Goal: Information Seeking & Learning: Understand process/instructions

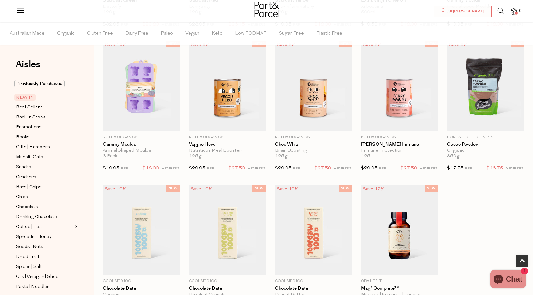
click at [503, 8] on icon at bounding box center [500, 11] width 7 height 7
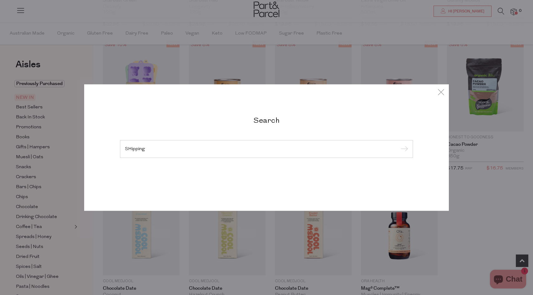
type input "SHipping"
click at [398, 145] on input "submit" at bounding box center [402, 149] width 9 height 9
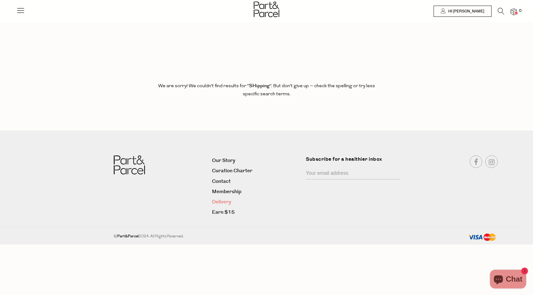
click at [226, 202] on link "Delivery" at bounding box center [256, 202] width 89 height 8
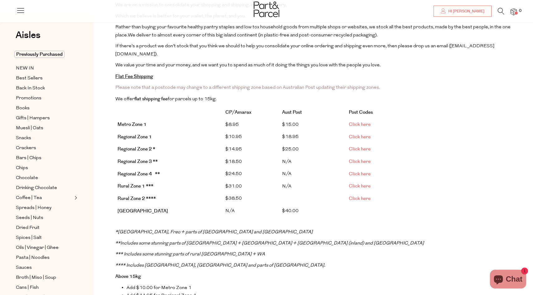
scroll to position [74, 0]
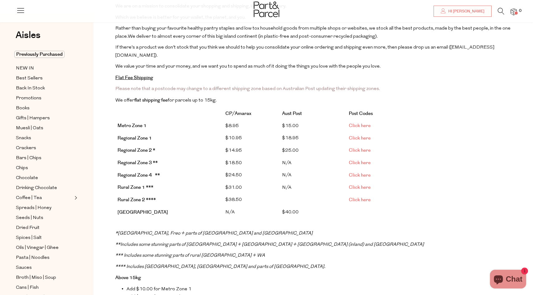
click at [214, 98] on span "We offer flat shipping fee for parcels up to 15kg." at bounding box center [165, 100] width 101 height 5
drag, startPoint x: 153, startPoint y: 232, endPoint x: 222, endPoint y: 236, distance: 69.0
click at [222, 241] on p "** Includes some stunning parts of [GEOGRAPHIC_DATA] + [GEOGRAPHIC_DATA] + [GEO…" at bounding box center [313, 245] width 396 height 8
click at [215, 252] on p "*** Includes some stunning parts of rural [GEOGRAPHIC_DATA] + WA" at bounding box center [313, 256] width 396 height 8
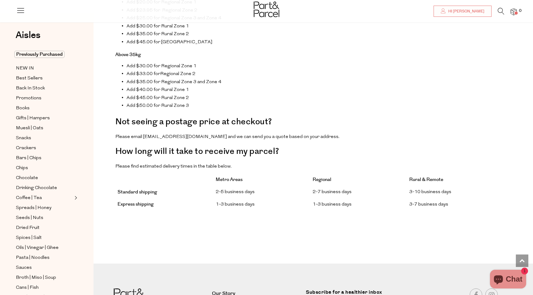
scroll to position [442, 0]
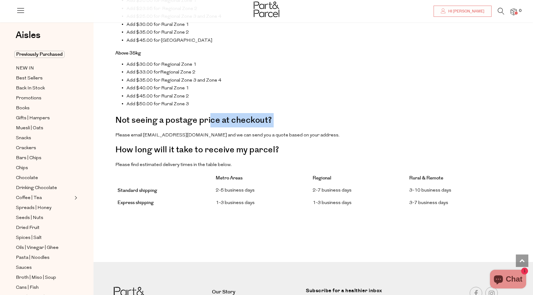
drag, startPoint x: 211, startPoint y: 112, endPoint x: 213, endPoint y: 119, distance: 7.1
click at [210, 131] on p "Please email [EMAIL_ADDRESS][DOMAIN_NAME] and we can send you a quote based on …" at bounding box center [313, 135] width 396 height 8
drag, startPoint x: 190, startPoint y: 125, endPoint x: 230, endPoint y: 125, distance: 39.6
click at [230, 131] on p "Please email [EMAIL_ADDRESS][DOMAIN_NAME] and we can send you a quote based on …" at bounding box center [313, 135] width 396 height 8
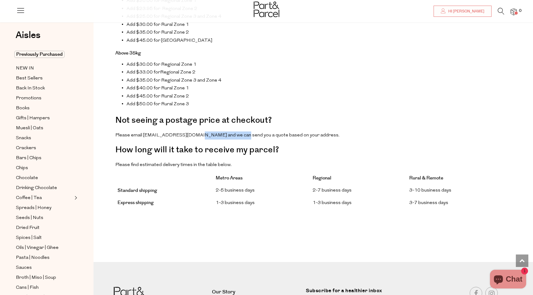
click at [224, 131] on p "Please email [EMAIL_ADDRESS][DOMAIN_NAME] and we can send you a quote based on …" at bounding box center [313, 135] width 396 height 8
